Goal: Information Seeking & Learning: Learn about a topic

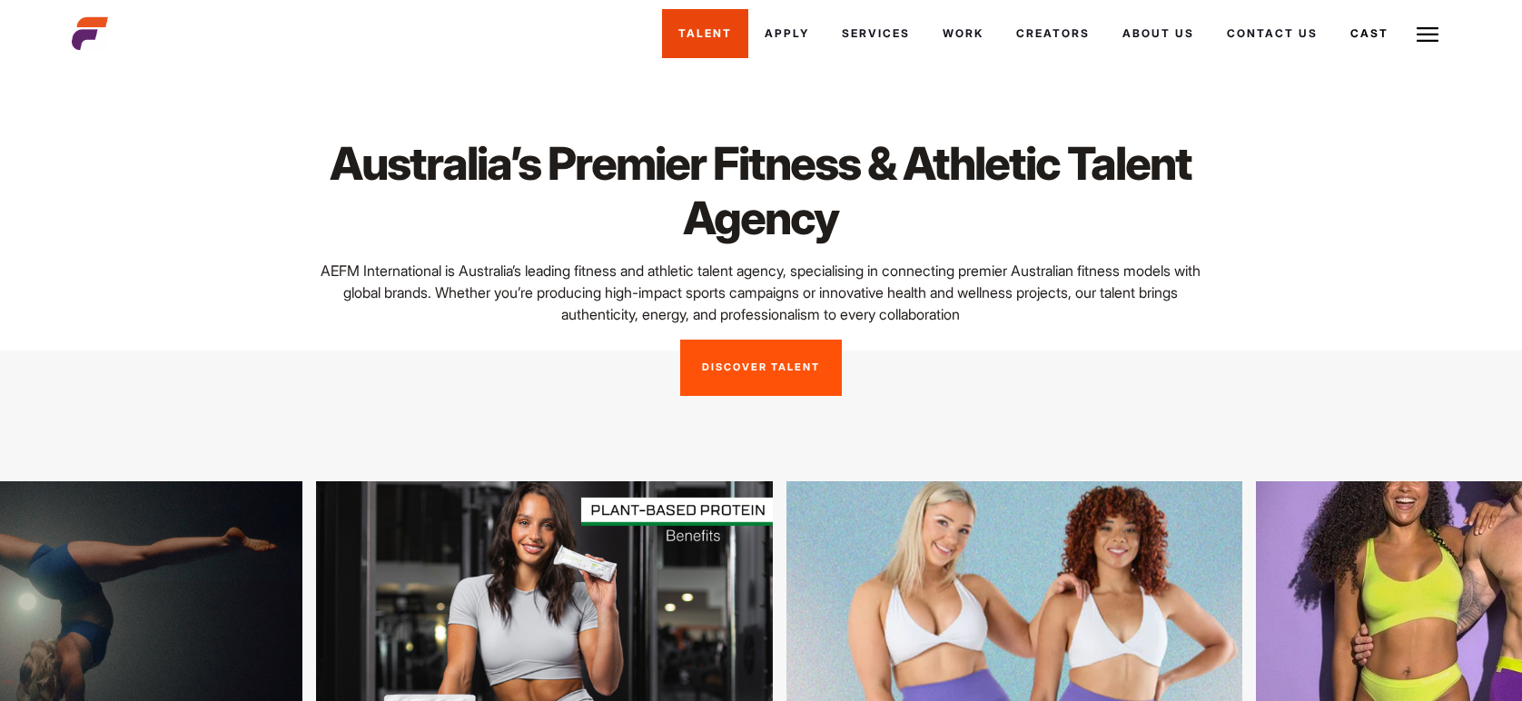
scroll to position [156, 0]
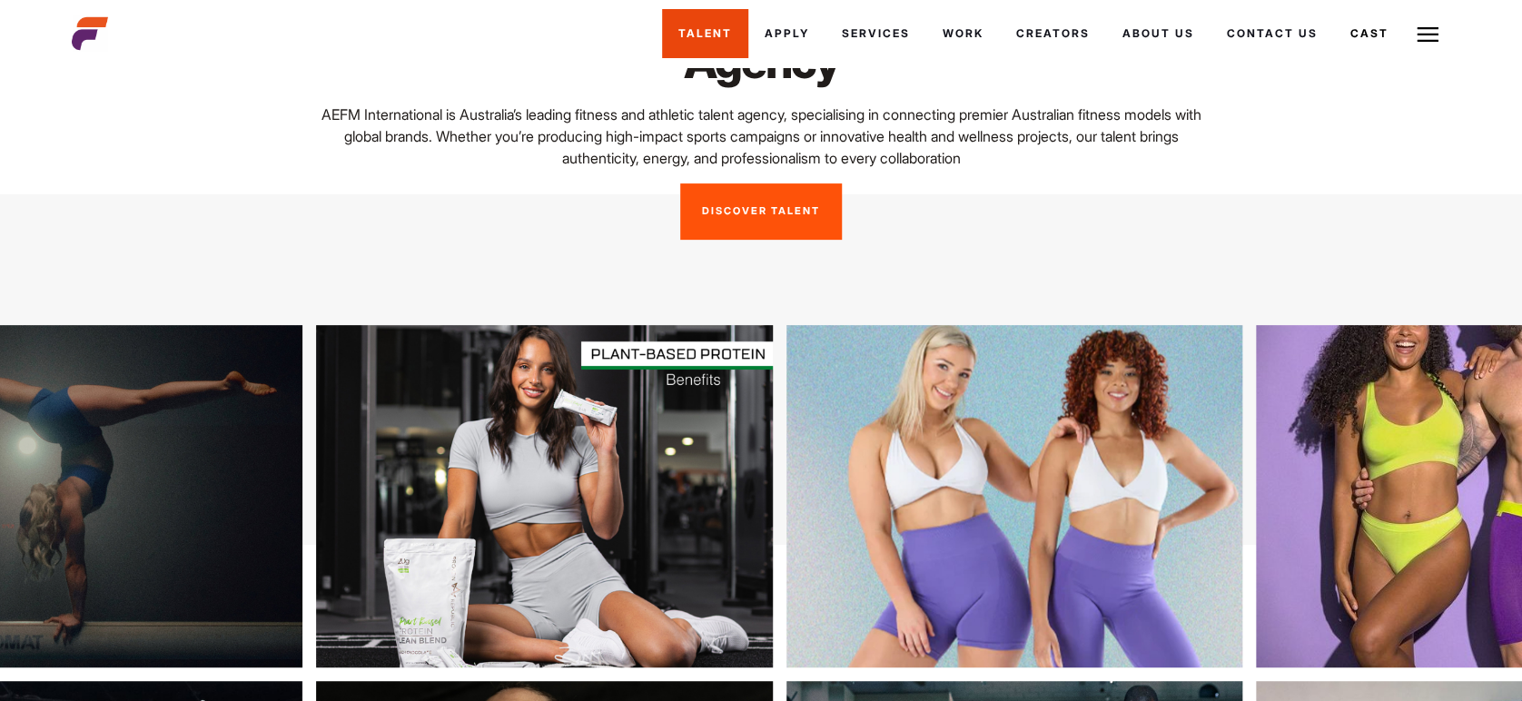
click at [706, 29] on link "Talent" at bounding box center [705, 33] width 86 height 49
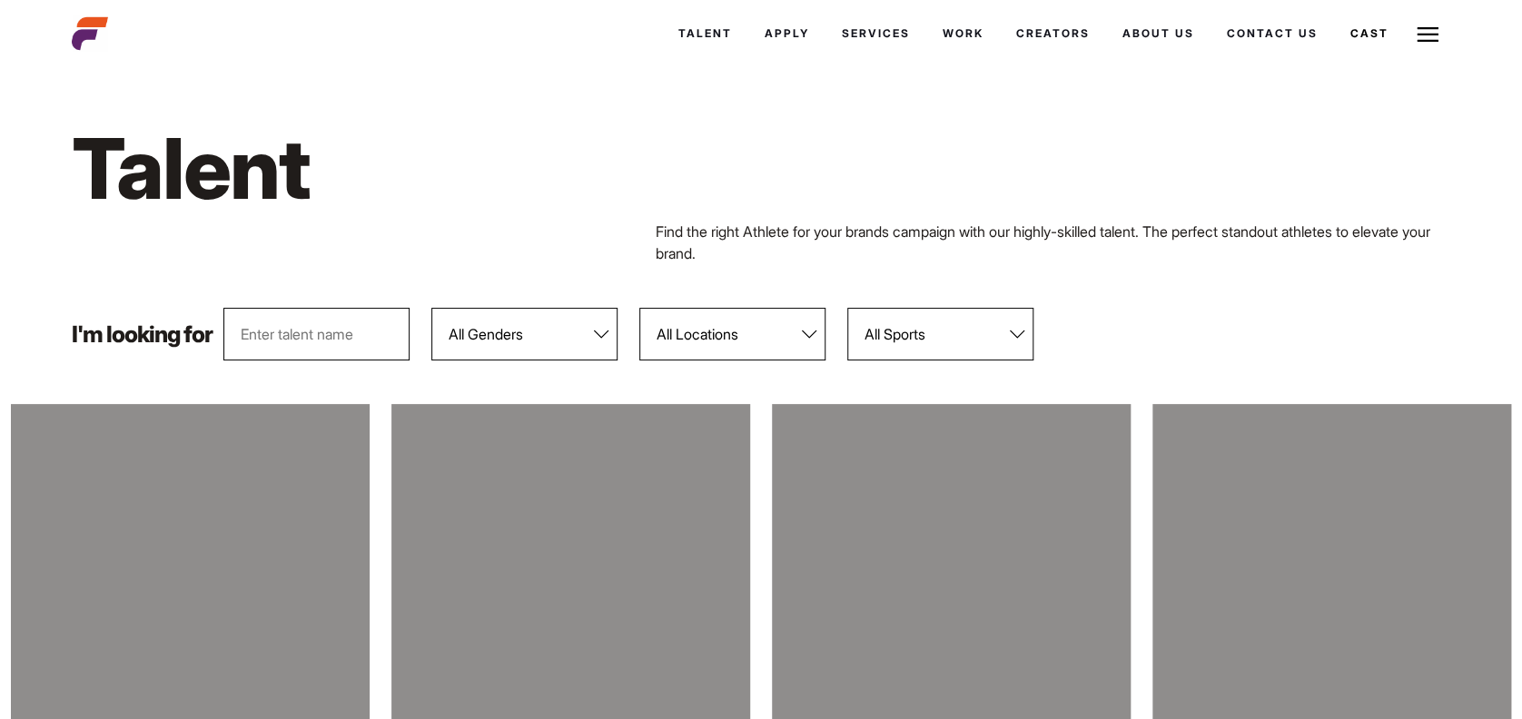
click at [597, 334] on select "All Genders Female Male" at bounding box center [524, 334] width 186 height 53
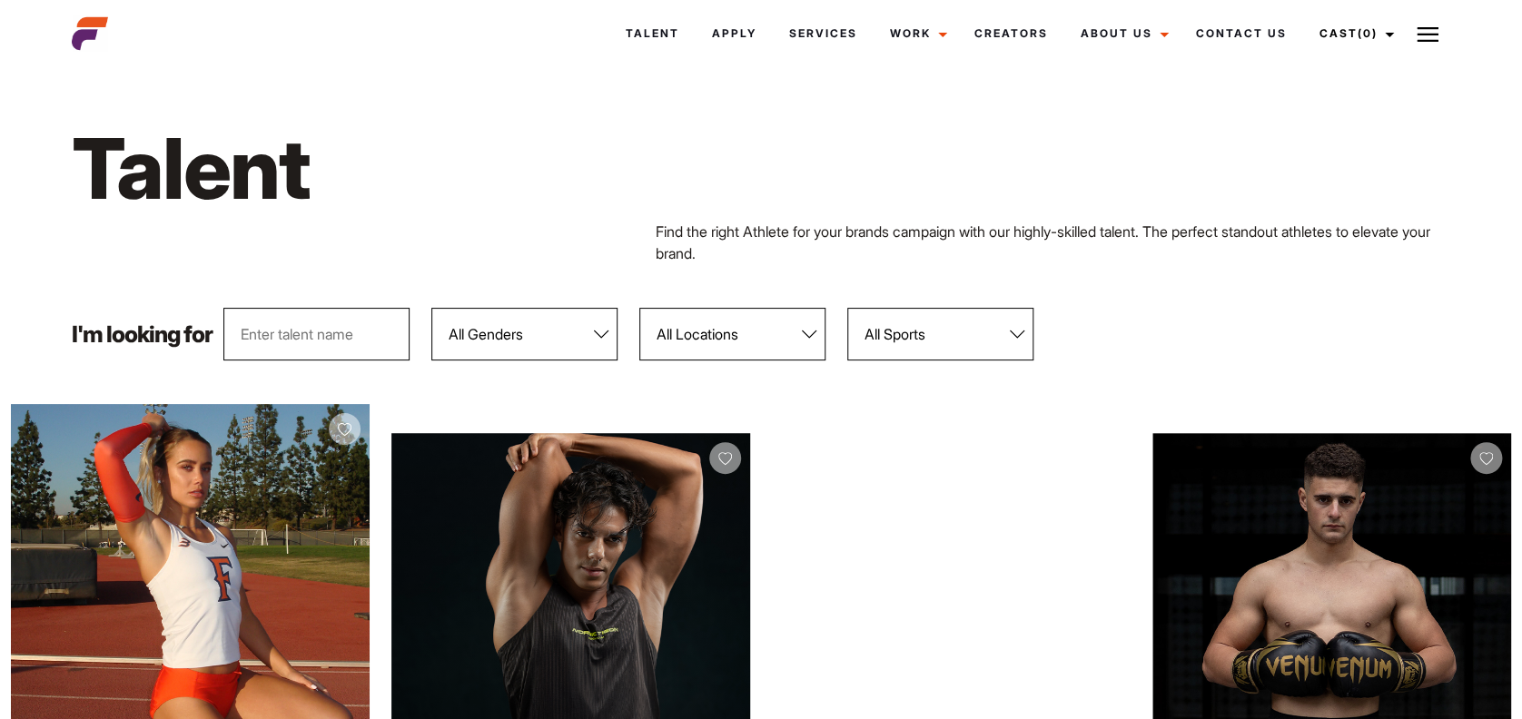
select select "103"
click at [431, 308] on select "All Genders Female Male" at bounding box center [524, 334] width 186 height 53
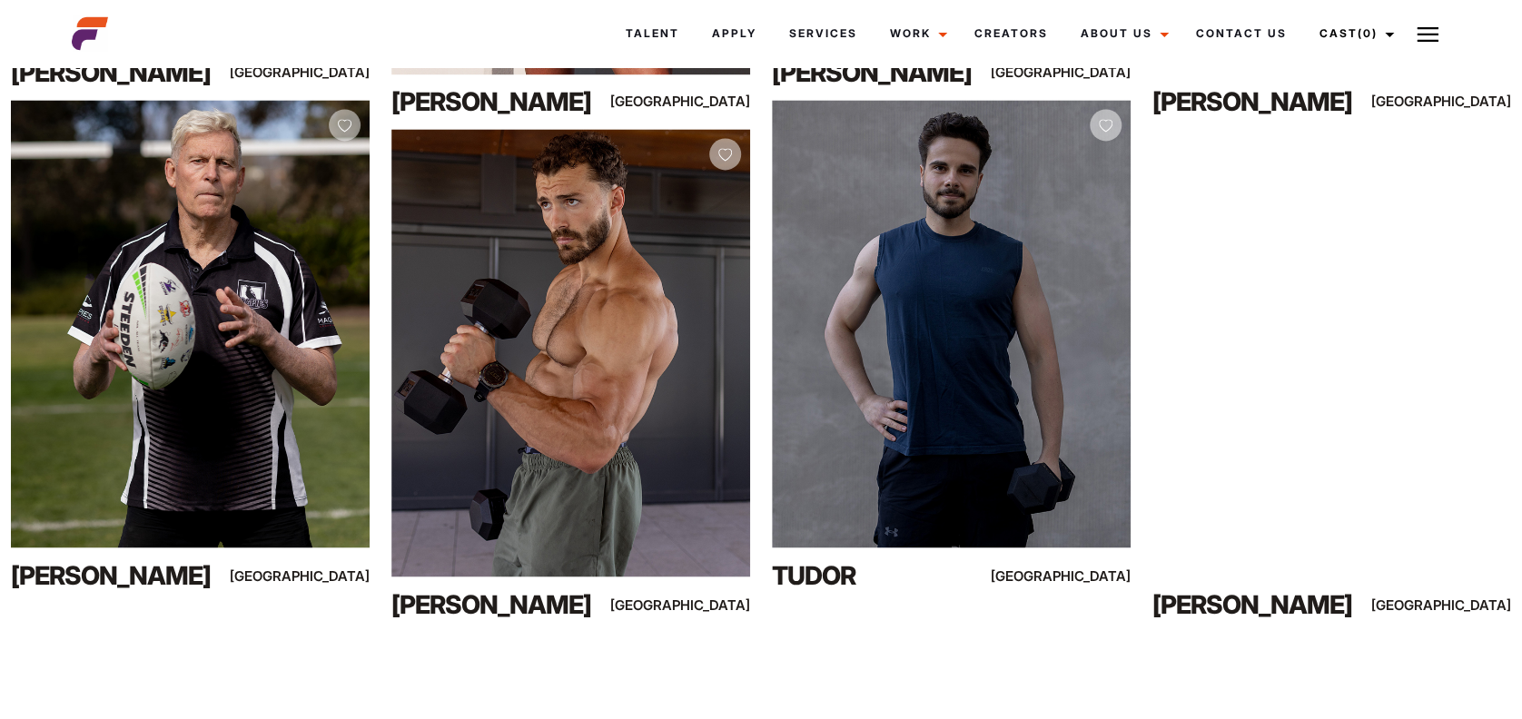
scroll to position [1323, 0]
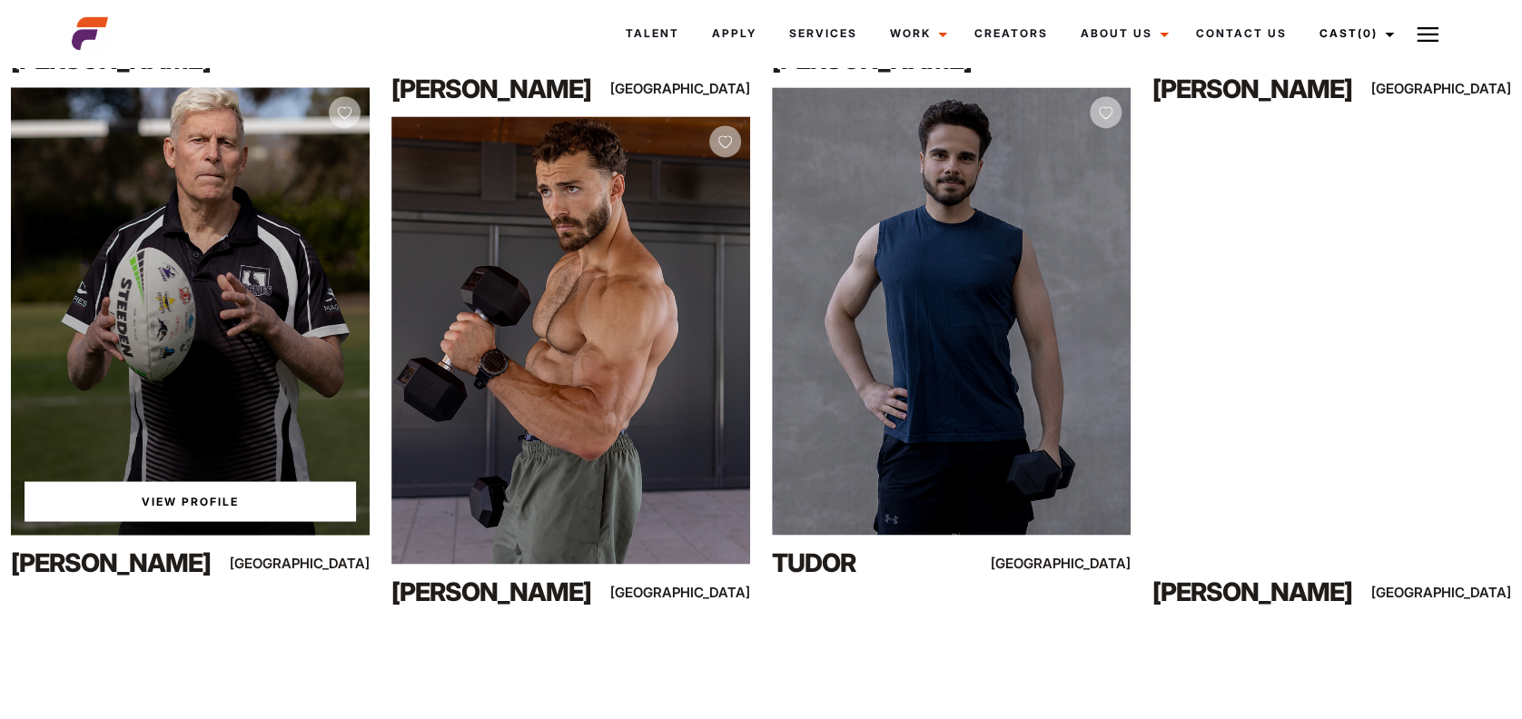
click at [189, 540] on div "View Profile Paul R Sydney" at bounding box center [190, 338] width 359 height 503
click at [195, 506] on link "View Profile" at bounding box center [190, 501] width 331 height 40
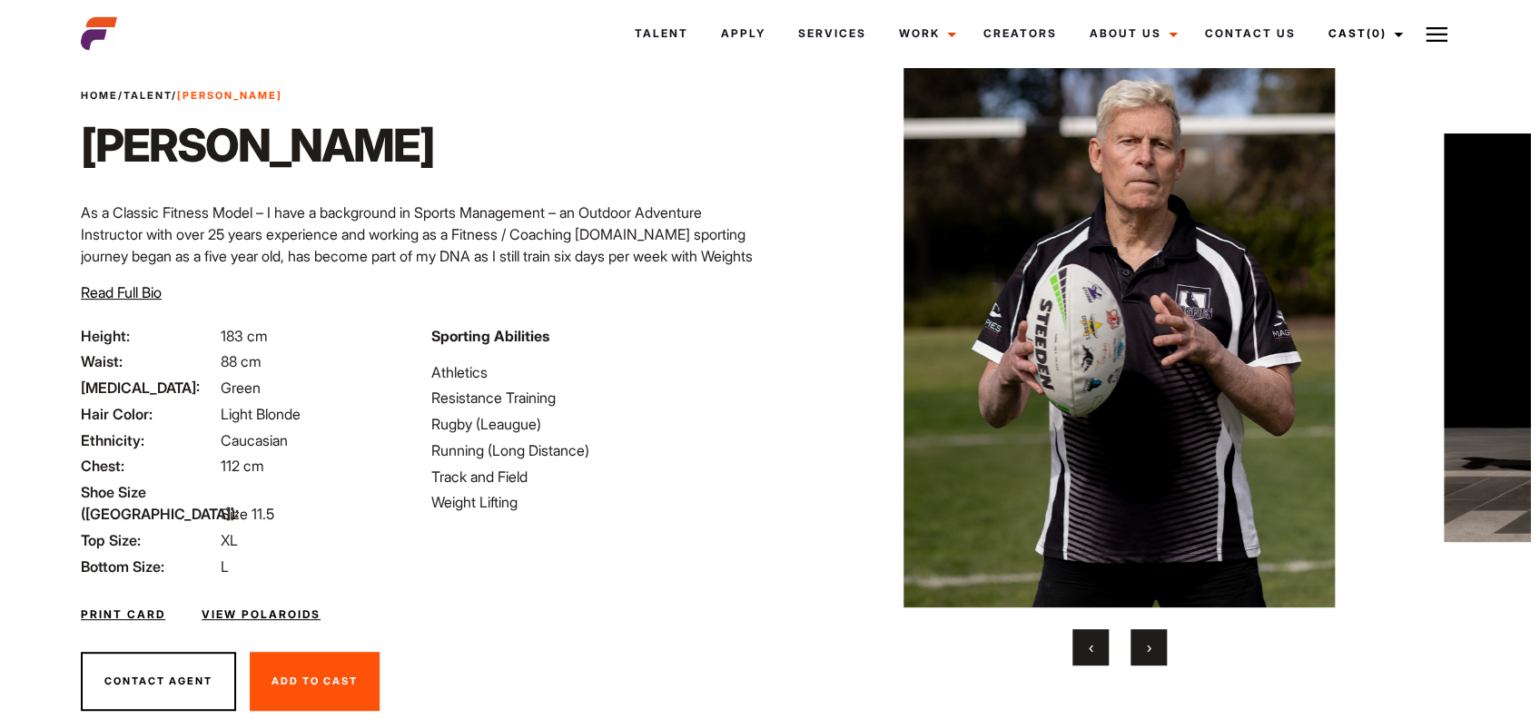
scroll to position [75, 0]
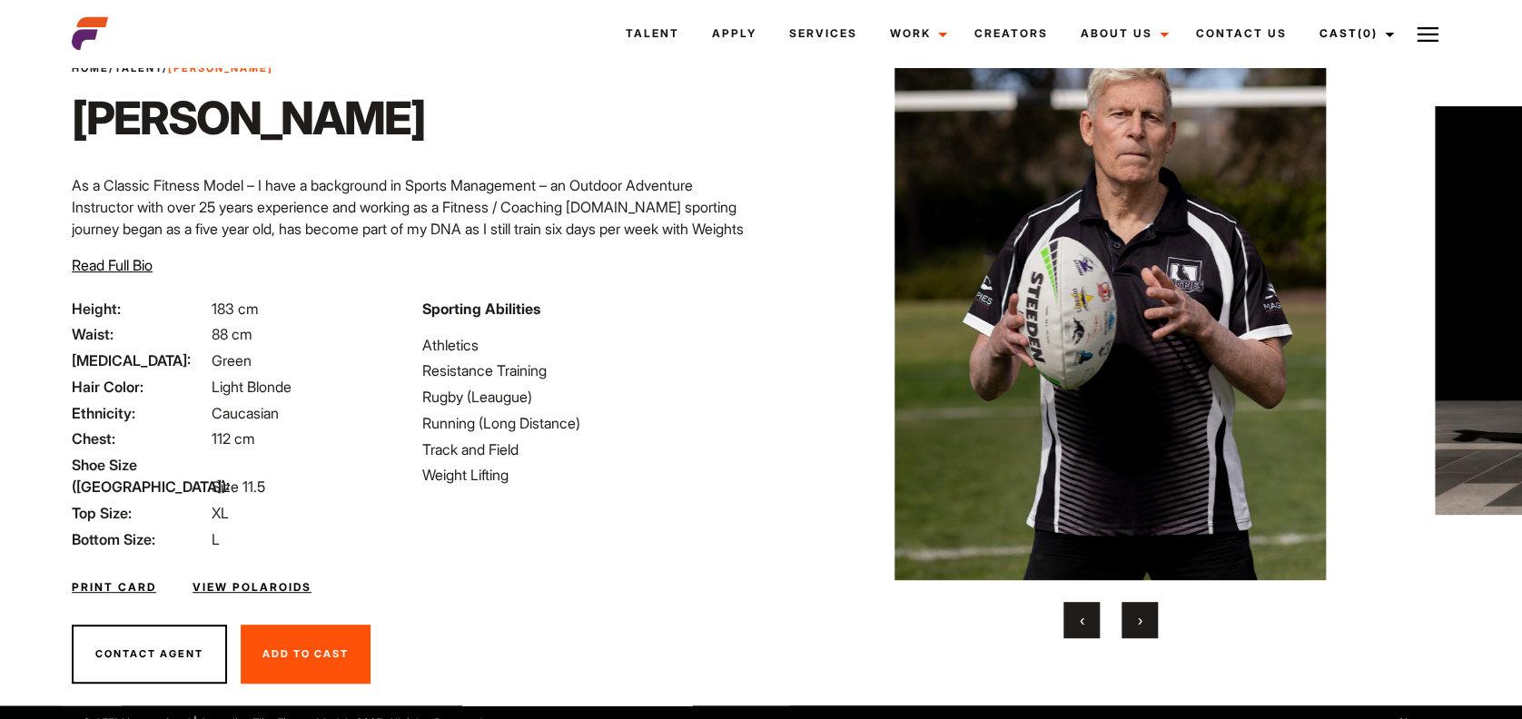
click at [1138, 625] on span "›" at bounding box center [1140, 620] width 5 height 18
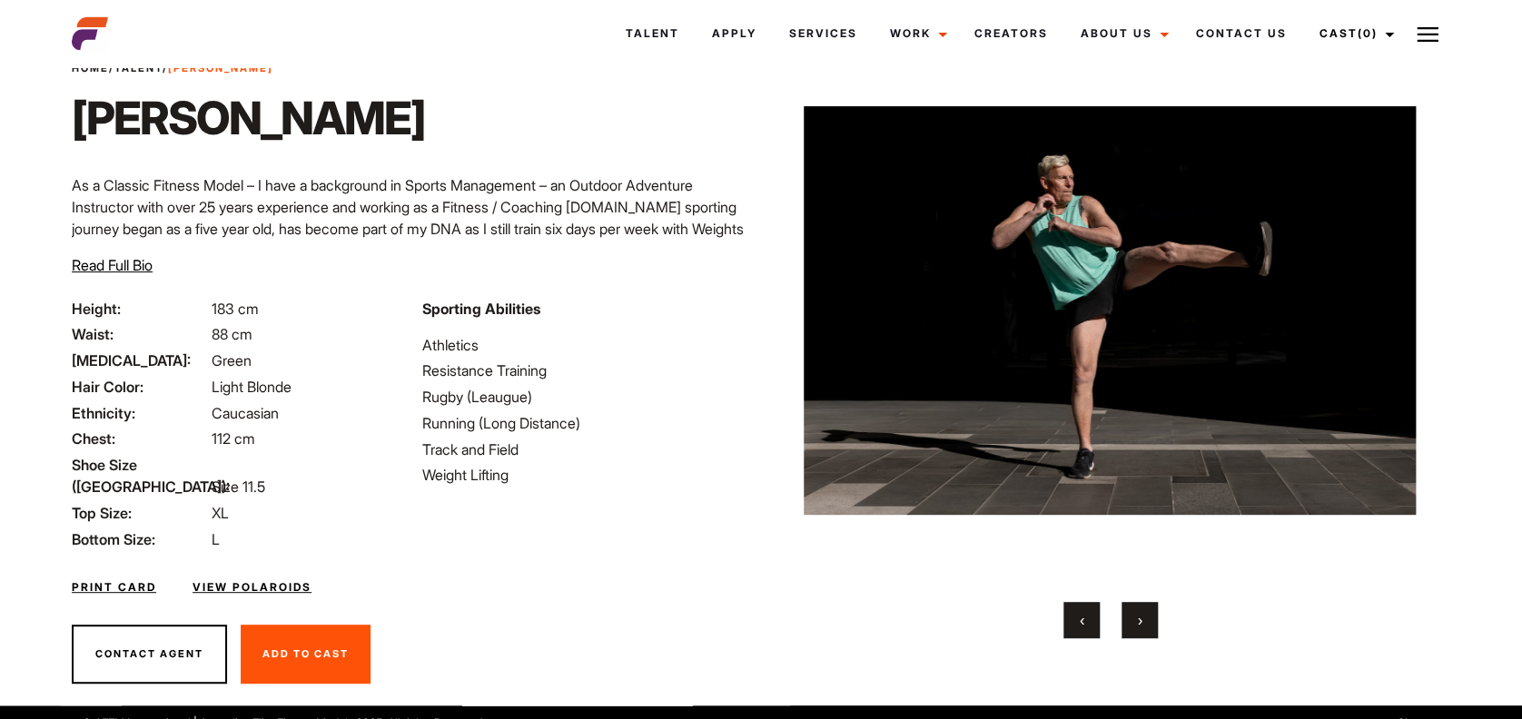
click at [1138, 625] on span "›" at bounding box center [1140, 620] width 5 height 18
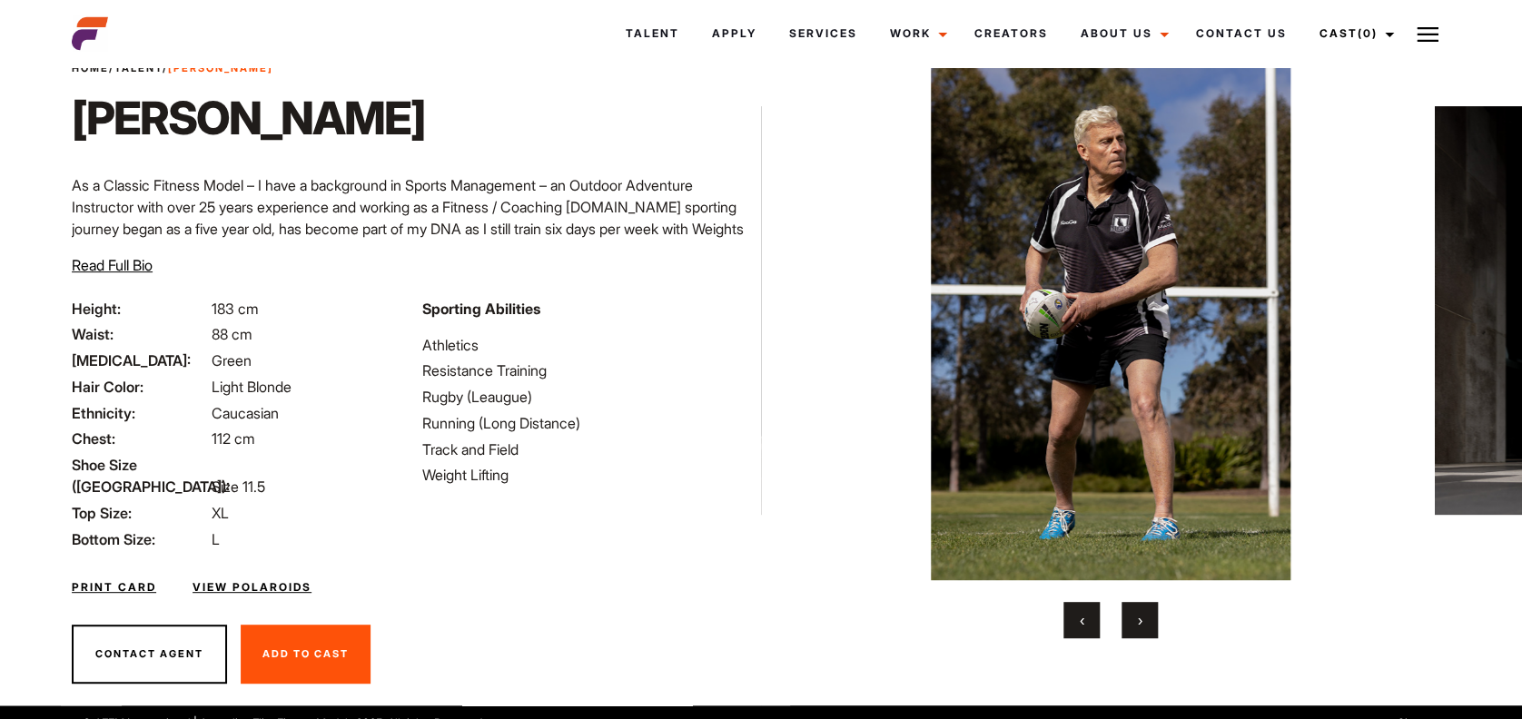
click at [1083, 613] on span "‹" at bounding box center [1081, 620] width 5 height 18
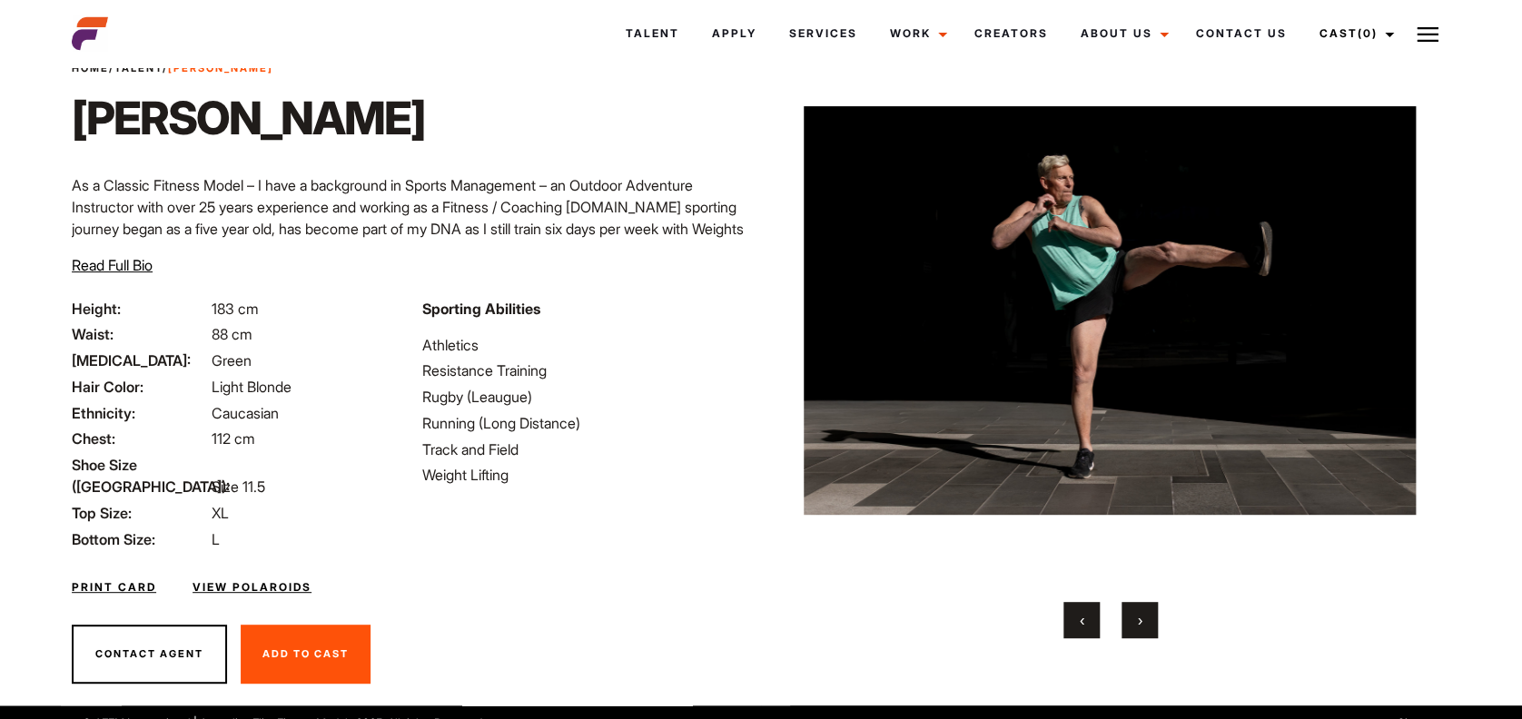
click at [1142, 627] on button "›" at bounding box center [1139, 620] width 36 height 36
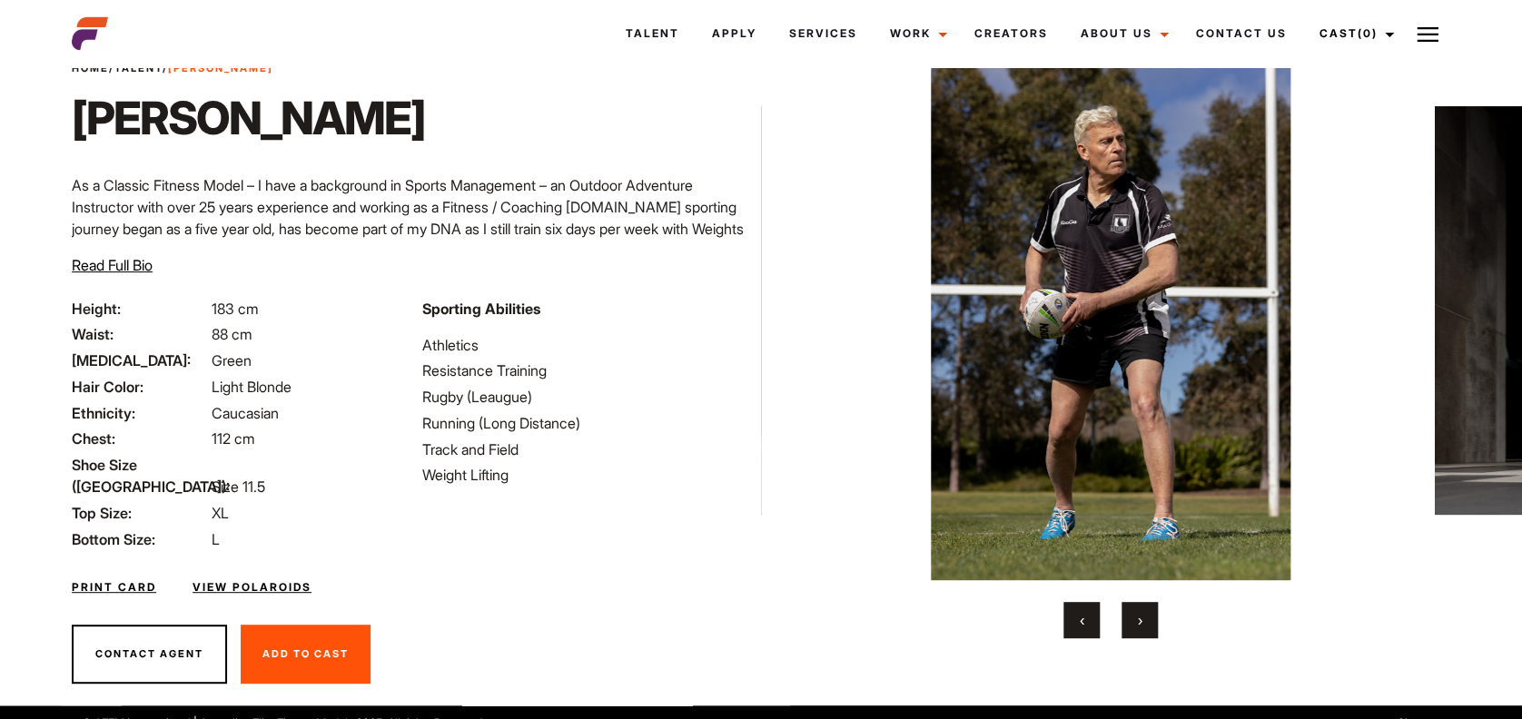
click at [1142, 627] on button "›" at bounding box center [1139, 620] width 36 height 36
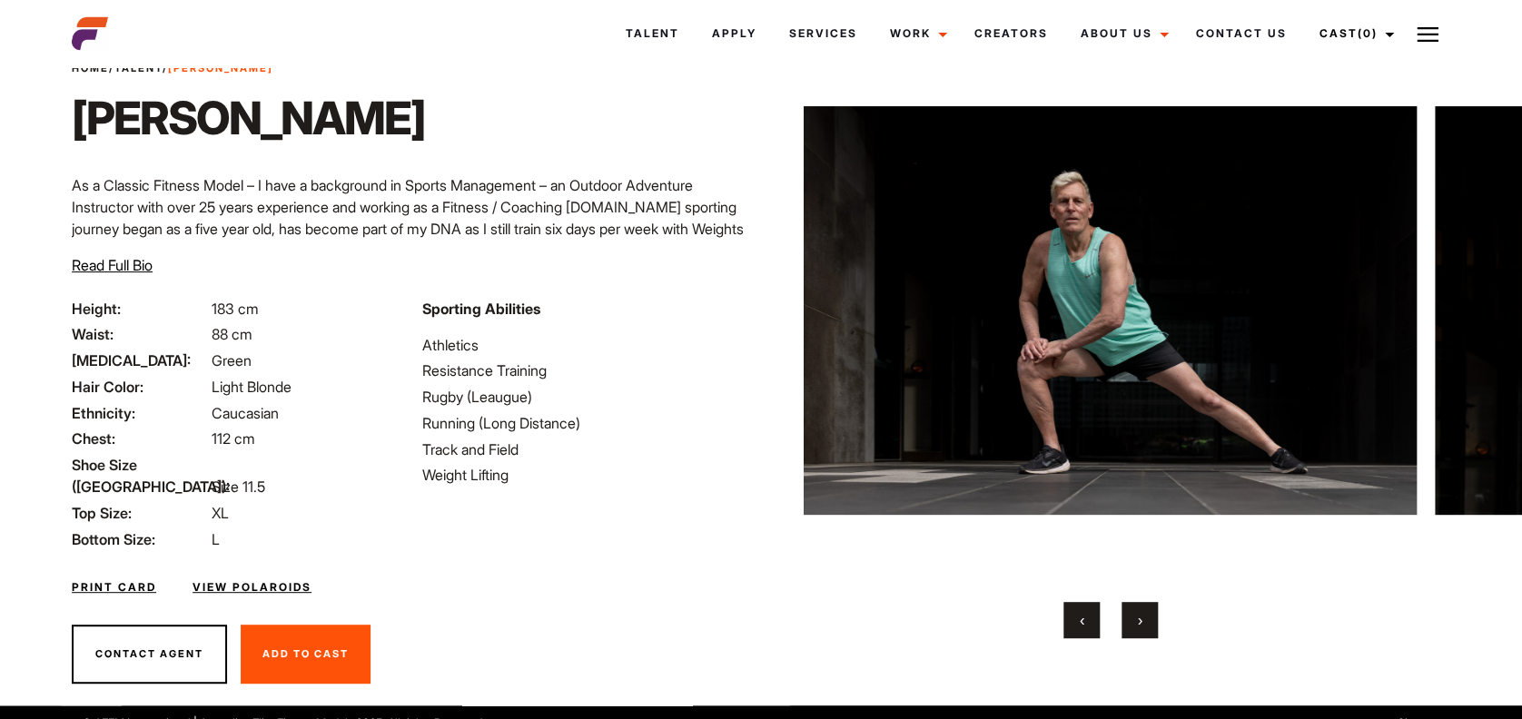
click at [1142, 627] on button "›" at bounding box center [1139, 620] width 36 height 36
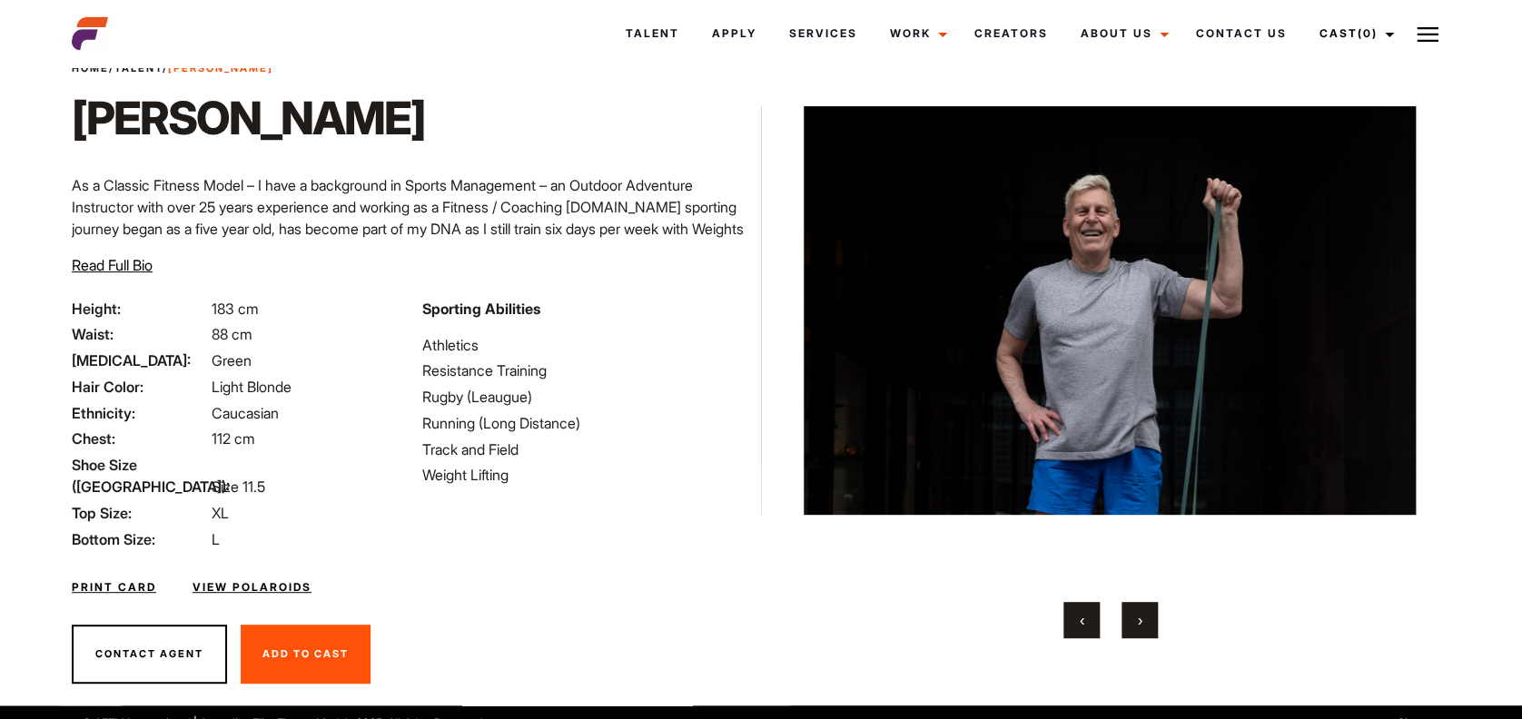
click at [1142, 627] on button "›" at bounding box center [1139, 620] width 36 height 36
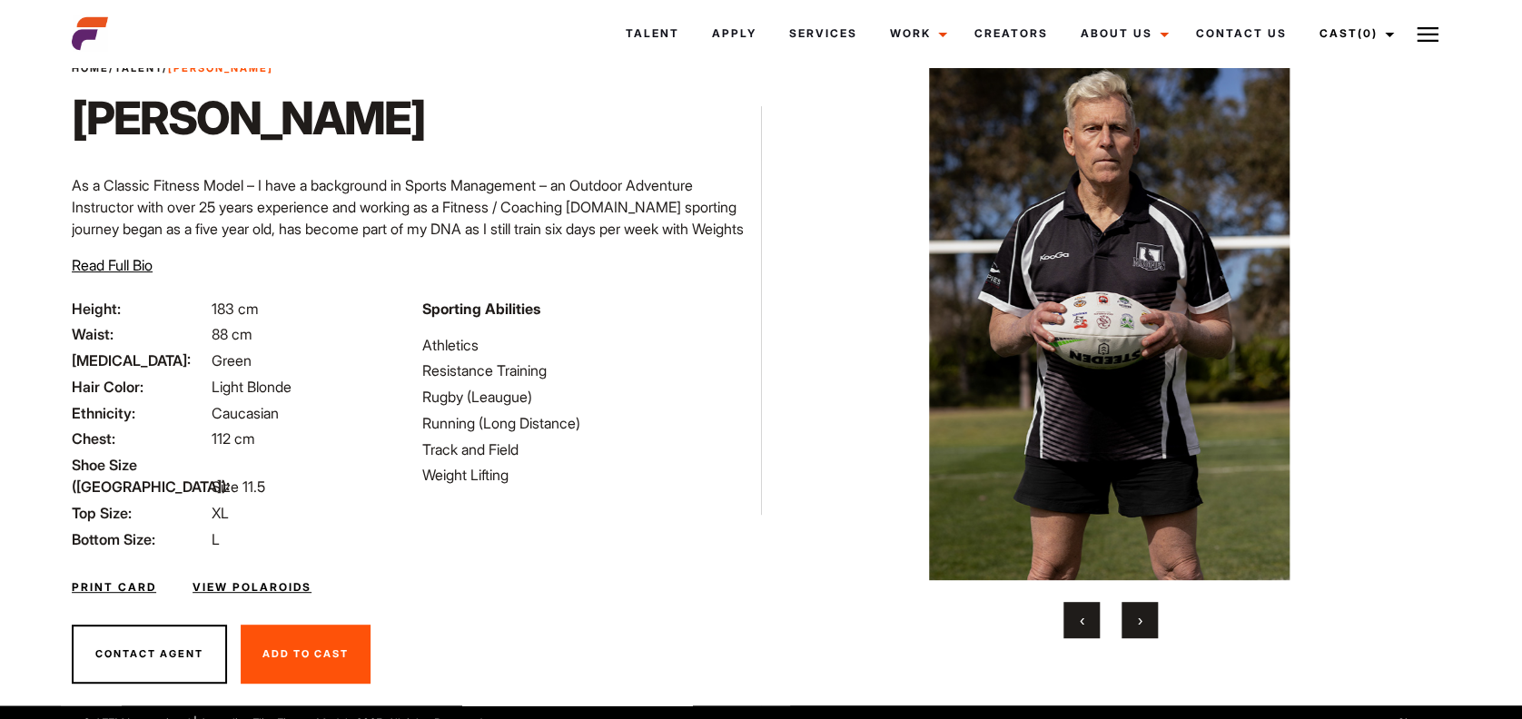
click at [1142, 627] on button "›" at bounding box center [1139, 620] width 36 height 36
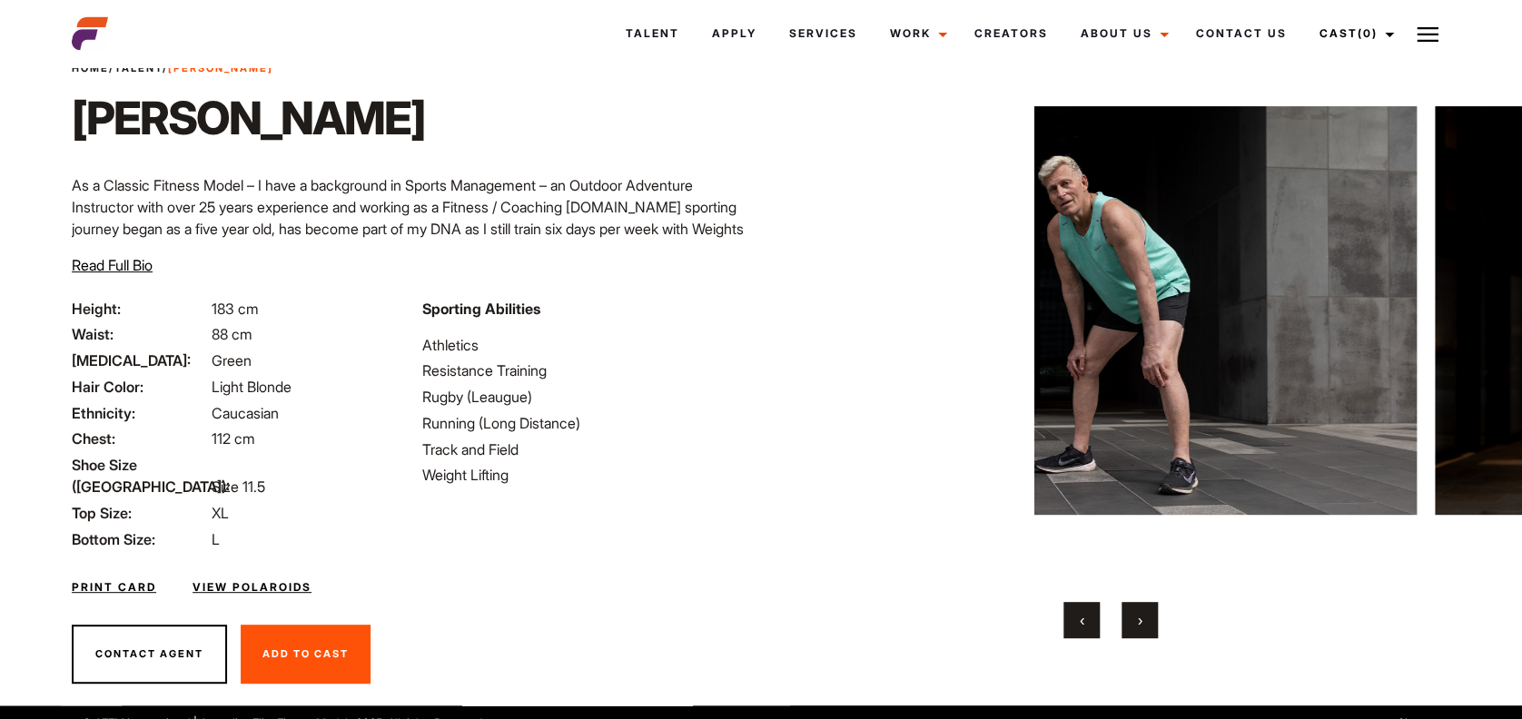
click at [1142, 627] on button "›" at bounding box center [1139, 620] width 36 height 36
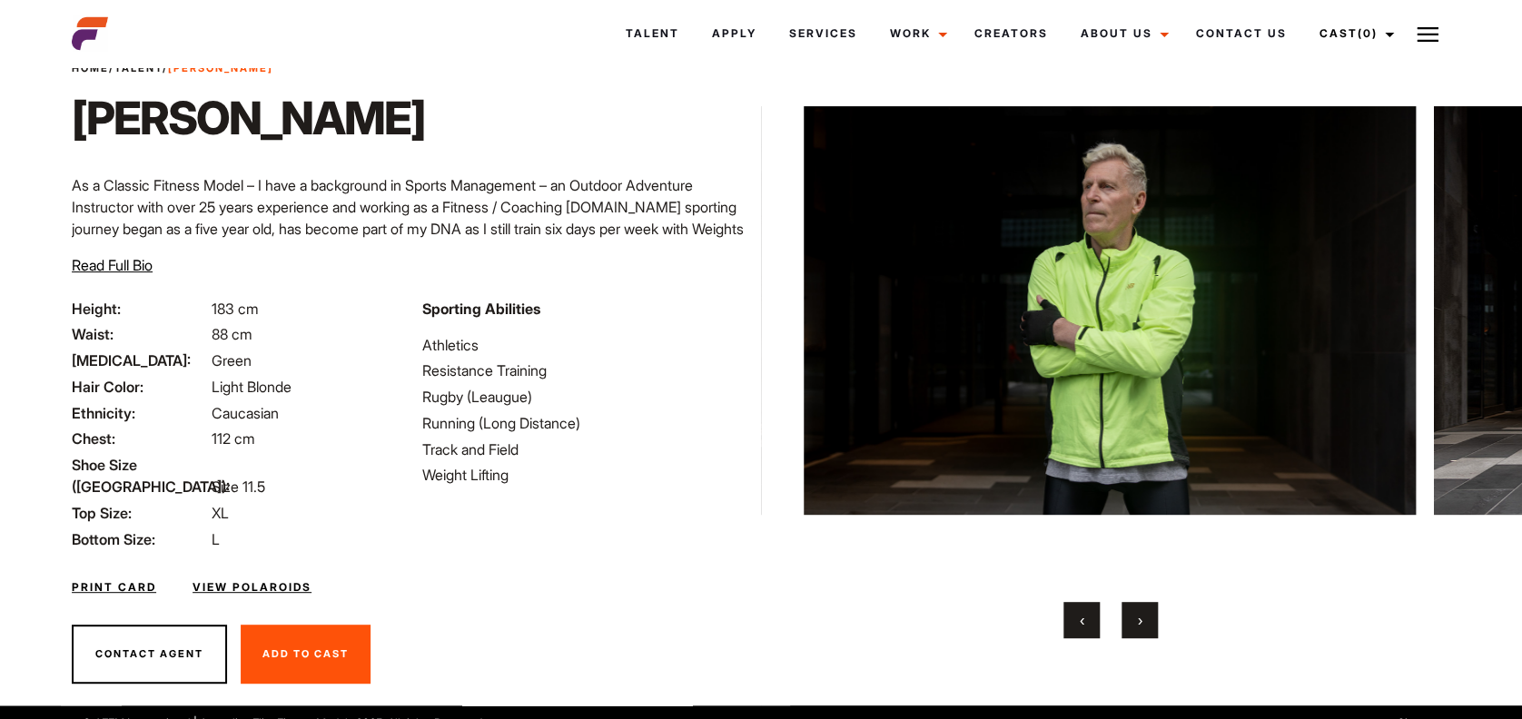
click at [1142, 627] on button "›" at bounding box center [1139, 620] width 36 height 36
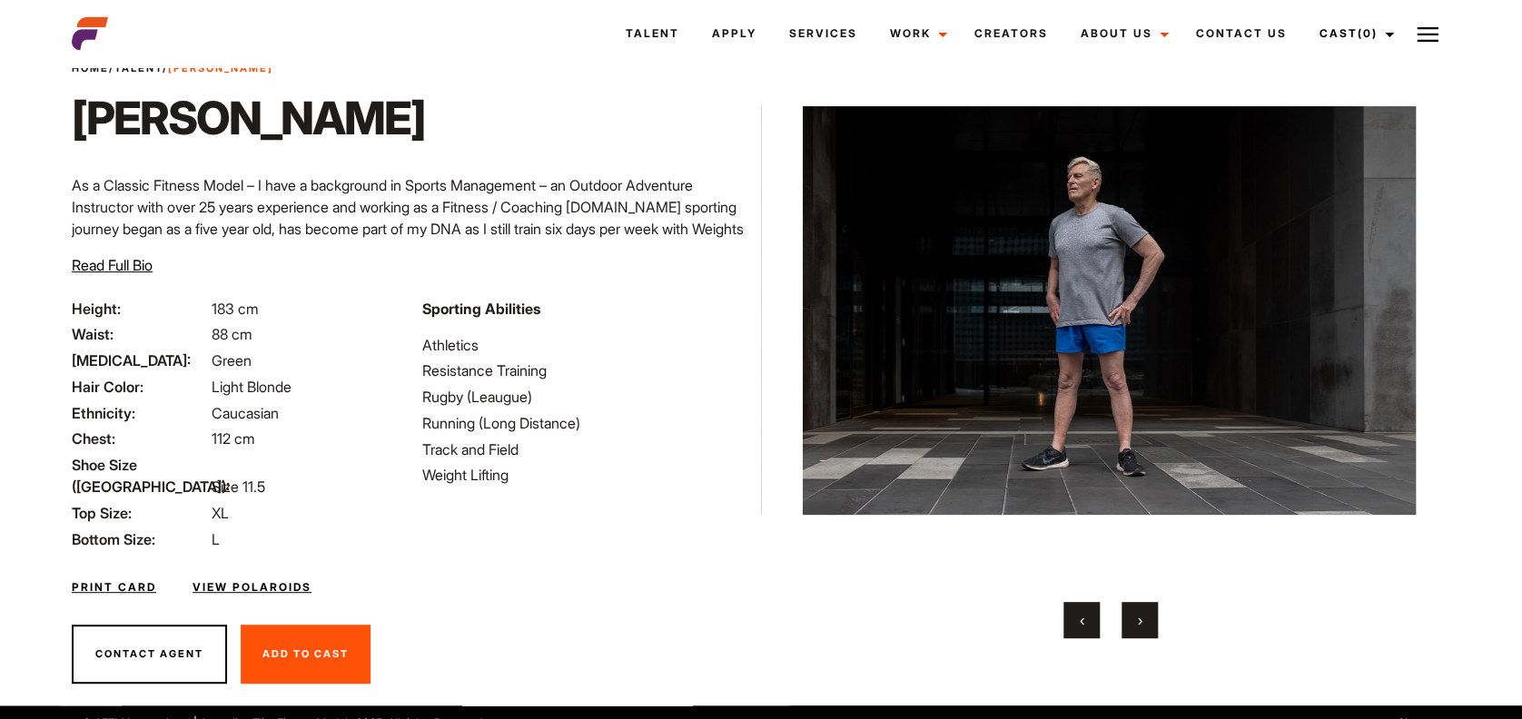
click at [1142, 627] on button "›" at bounding box center [1139, 620] width 36 height 36
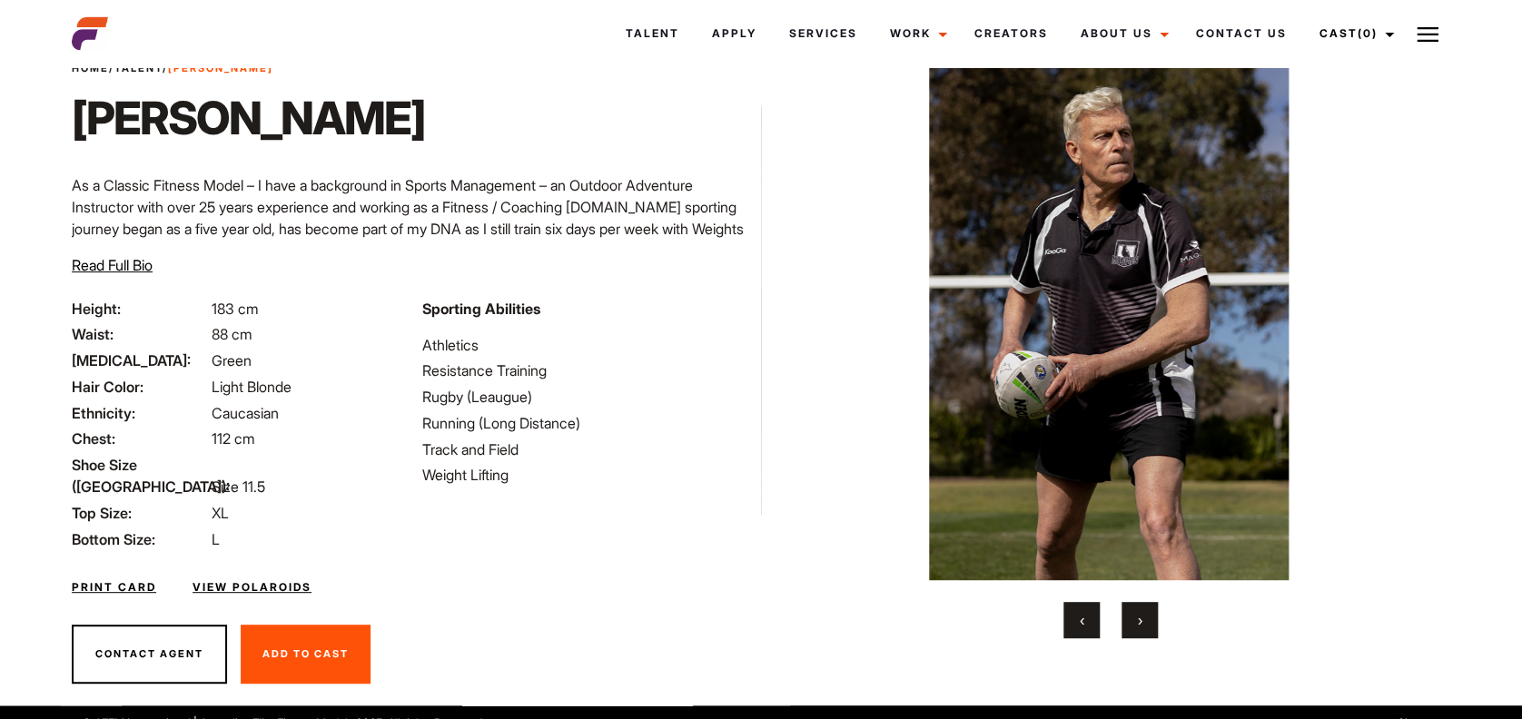
click at [1142, 627] on button "›" at bounding box center [1139, 620] width 36 height 36
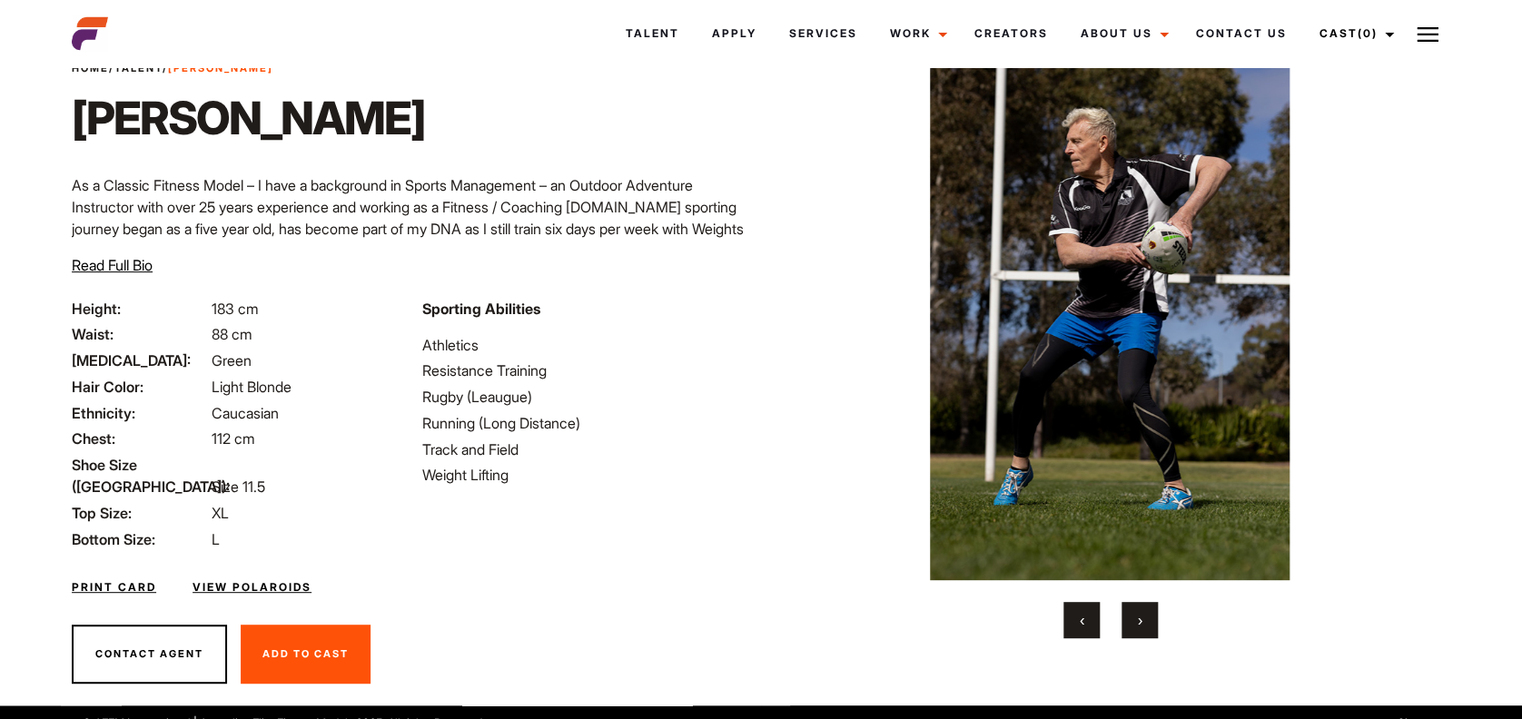
click at [1142, 627] on button "›" at bounding box center [1139, 620] width 36 height 36
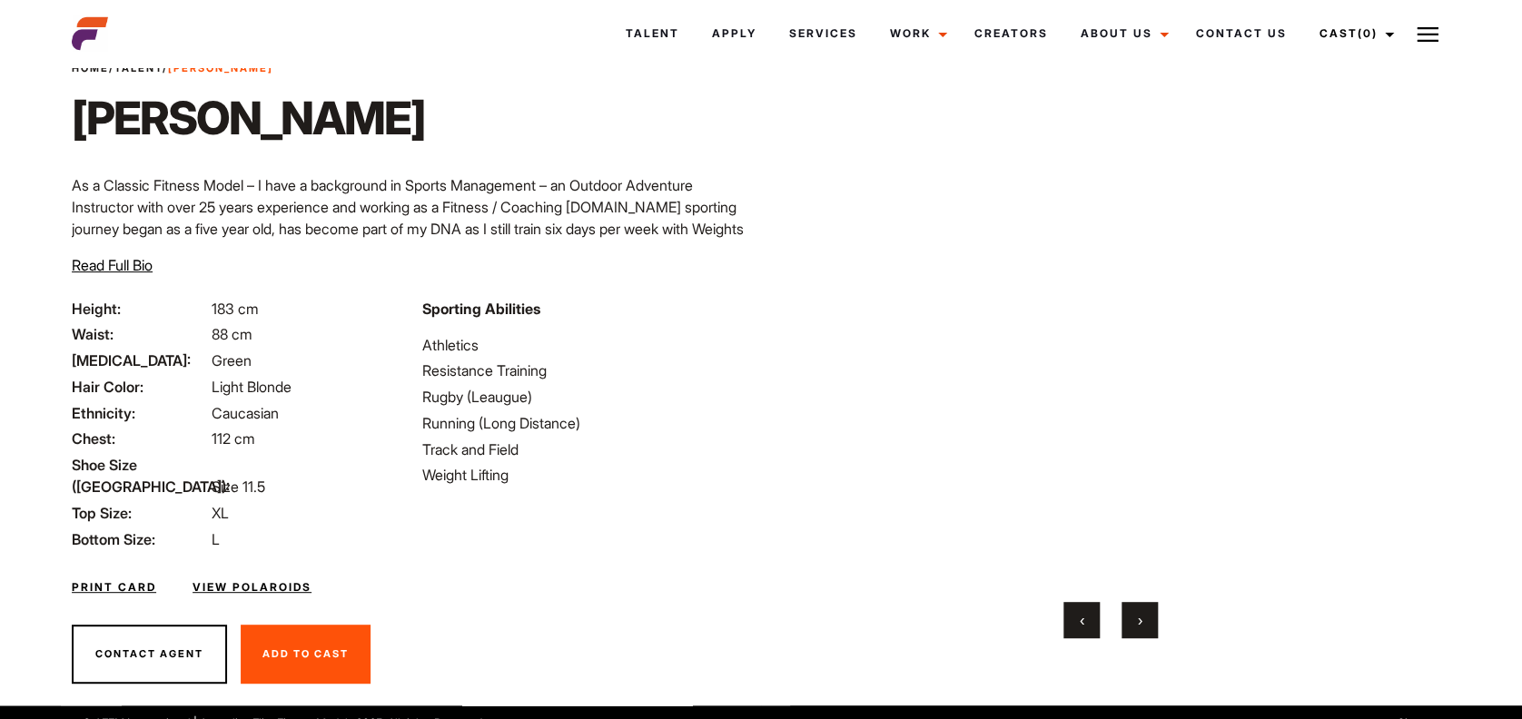
click at [1142, 627] on button "›" at bounding box center [1139, 620] width 36 height 36
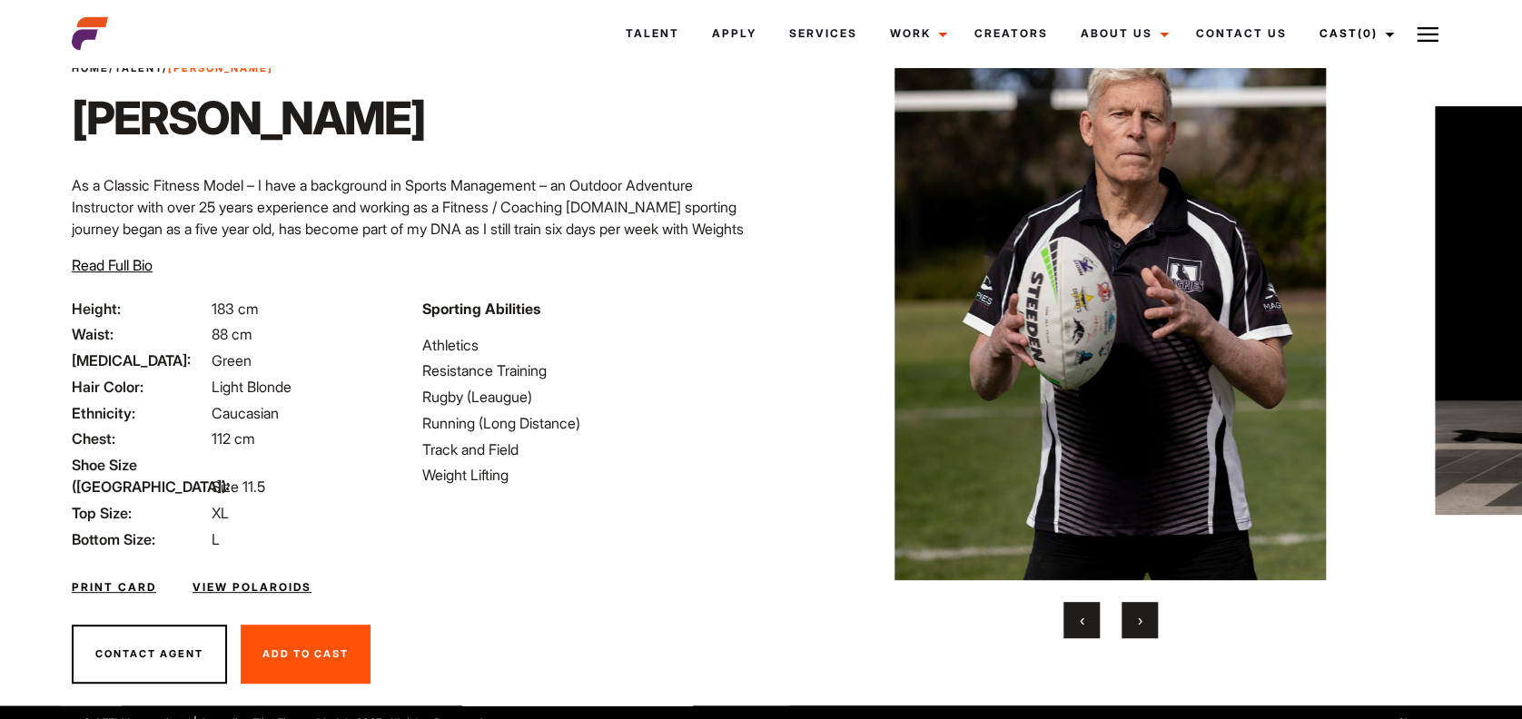
click at [261, 579] on link "View Polaroids" at bounding box center [251, 587] width 119 height 16
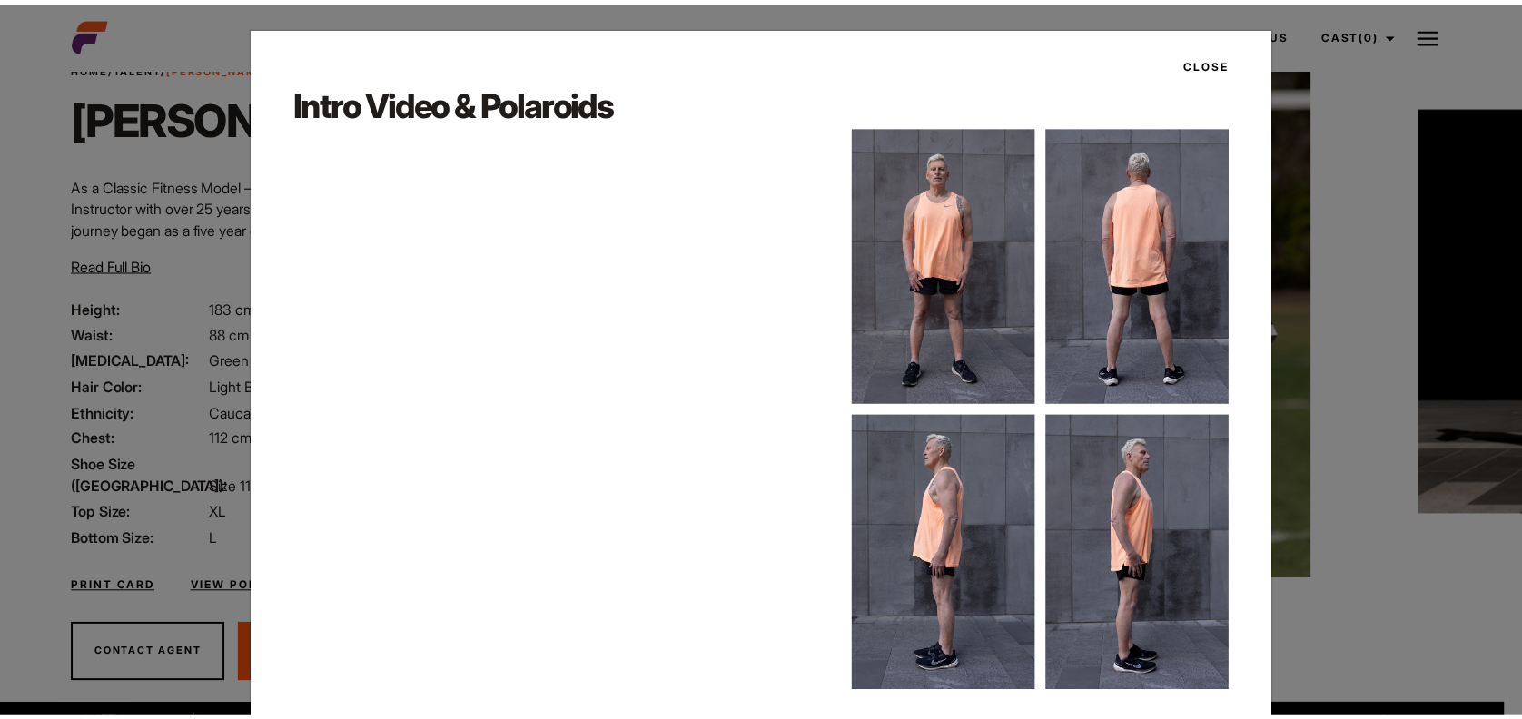
scroll to position [36, 0]
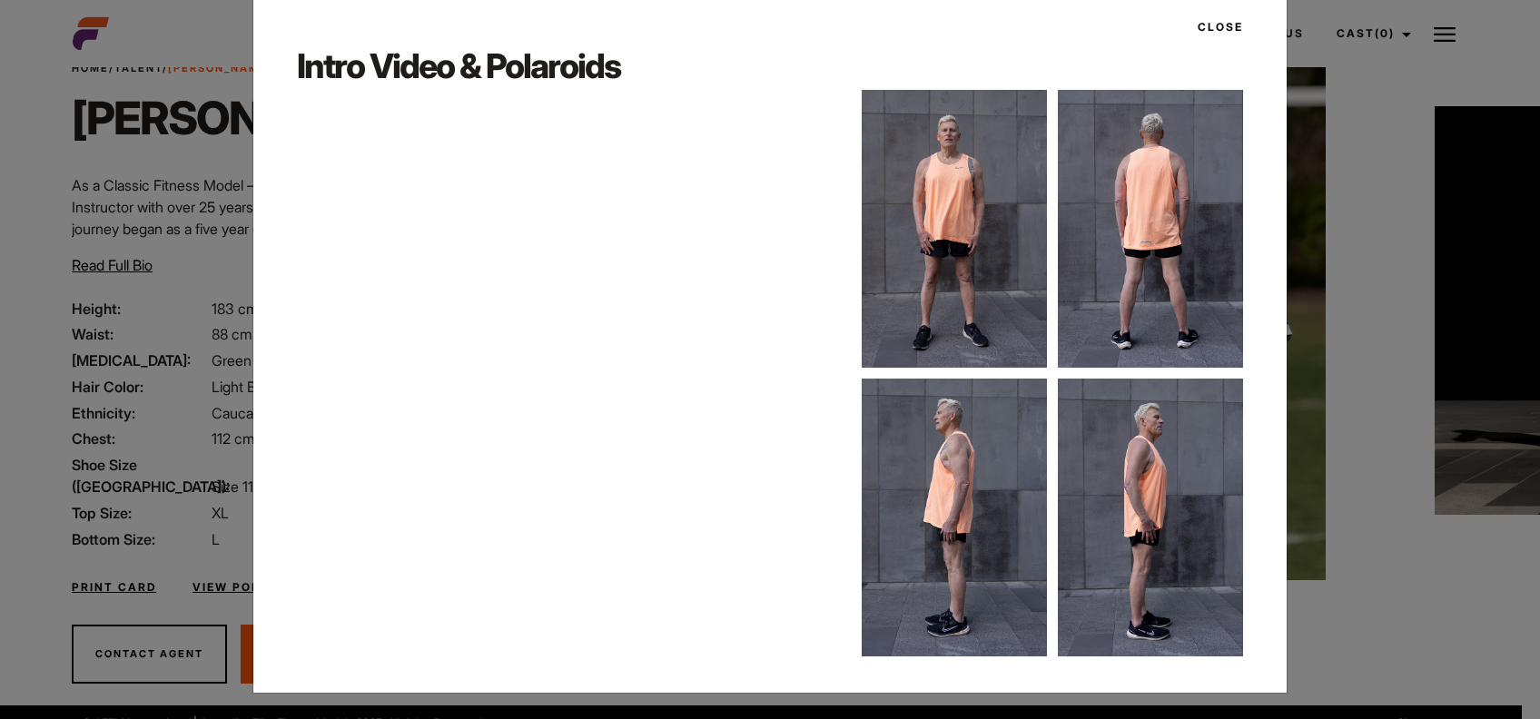
click at [1211, 23] on button "Close" at bounding box center [1215, 27] width 56 height 31
